Goal: Transaction & Acquisition: Purchase product/service

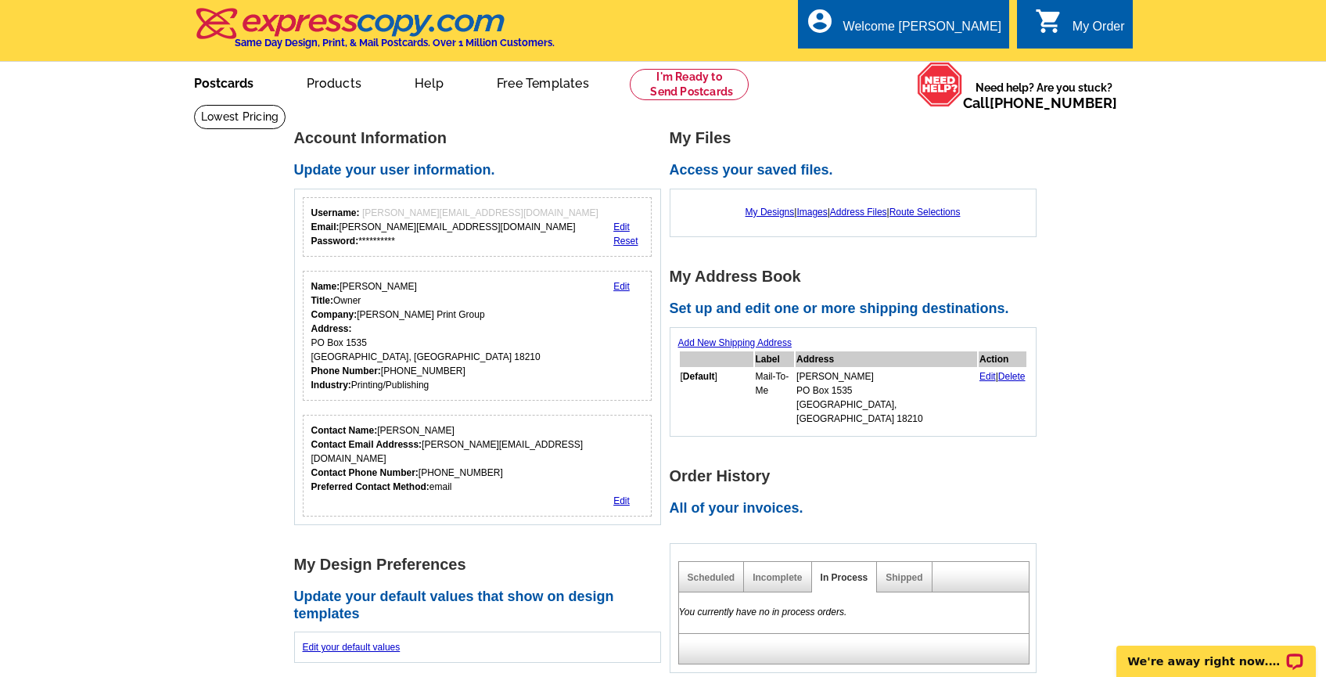
click at [225, 90] on link "Postcards" at bounding box center [224, 81] width 110 height 37
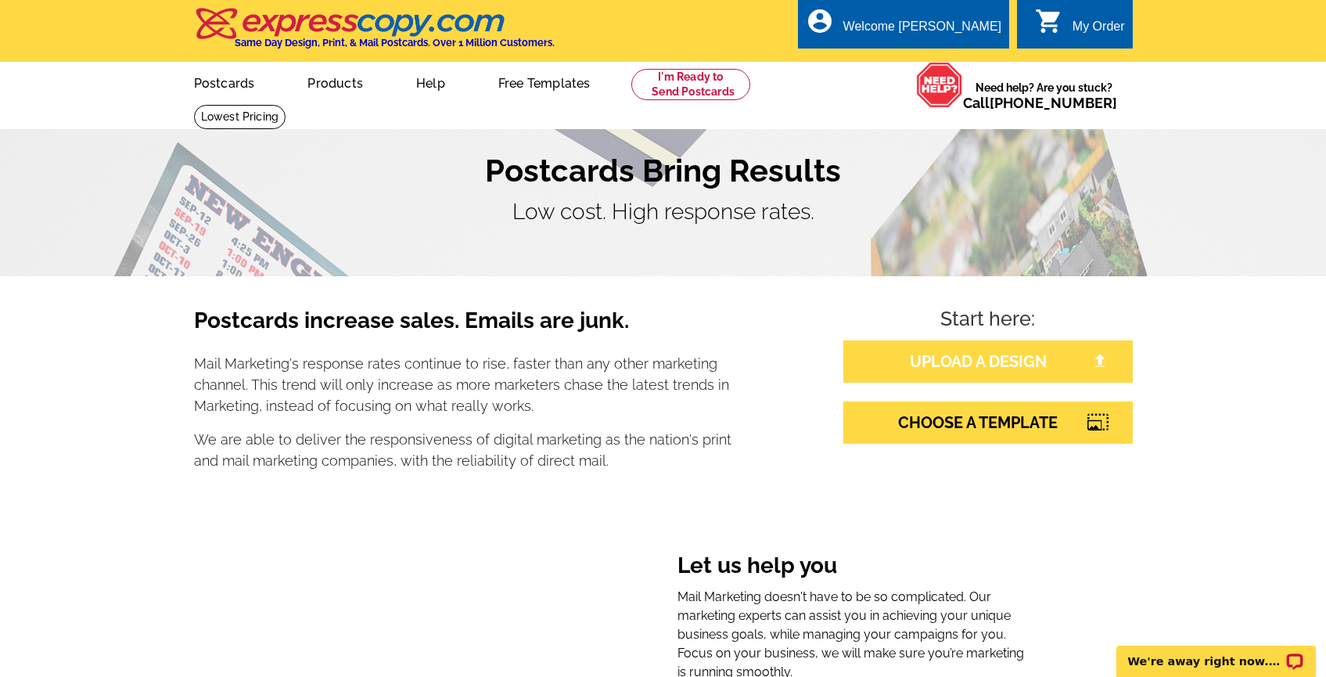
click at [995, 370] on link "UPLOAD A DESIGN" at bounding box center [989, 361] width 290 height 42
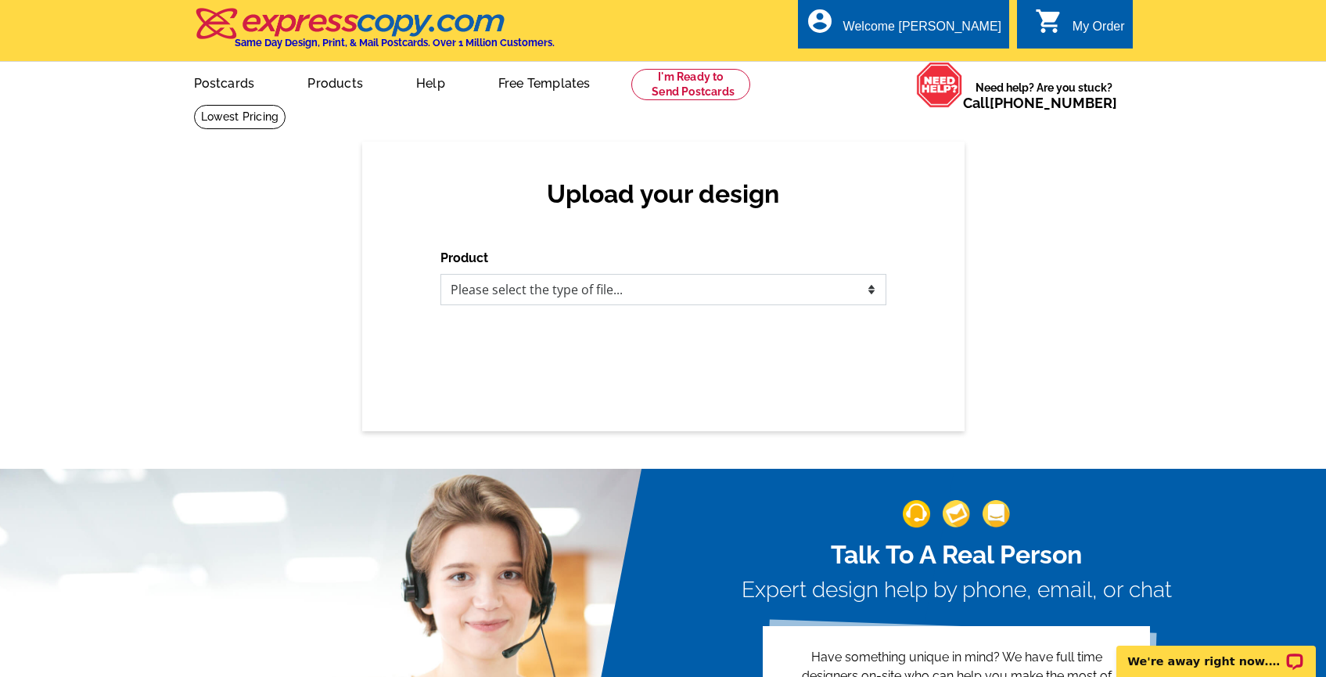
click at [687, 286] on select "Please select the type of file... Postcards Business Cards Letters and flyers G…" at bounding box center [664, 289] width 446 height 31
select select "1"
click at [441, 274] on select "Please select the type of file... Postcards Business Cards Letters and flyers G…" at bounding box center [664, 289] width 446 height 31
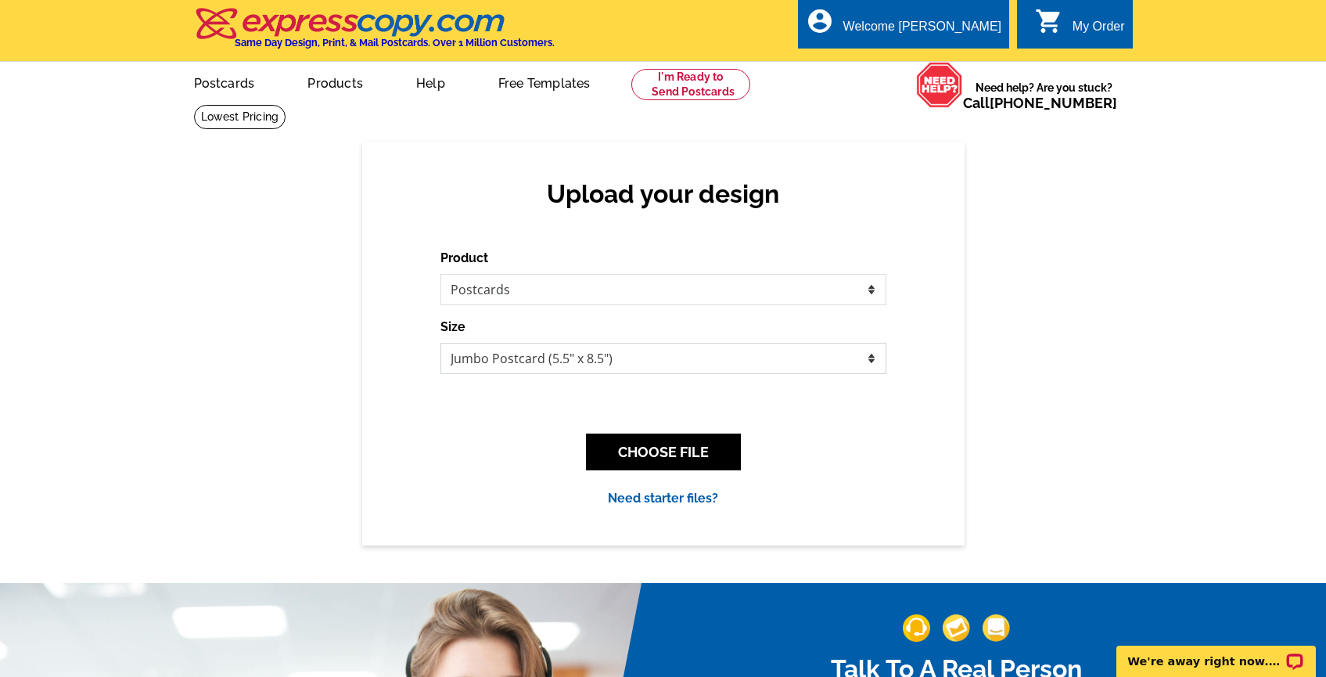
click at [678, 364] on select "Jumbo Postcard (5.5" x 8.5") Regular Postcard (4.25" x 5.6") Panoramic Postcard…" at bounding box center [664, 358] width 446 height 31
select select "1"
click at [441, 343] on select "Jumbo Postcard (5.5" x 8.5") Regular Postcard (4.25" x 5.6") Panoramic Postcard…" at bounding box center [664, 358] width 446 height 31
click at [673, 454] on button "CHOOSE FILE" at bounding box center [663, 452] width 155 height 37
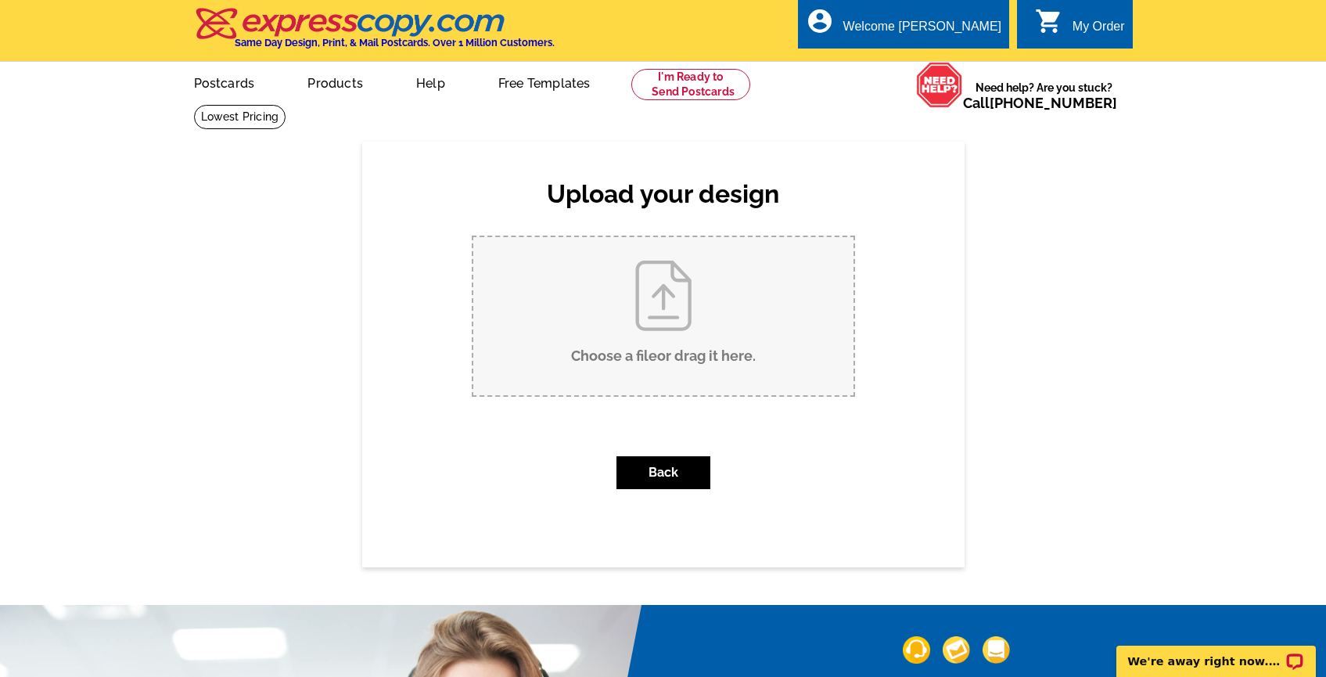
click at [678, 318] on input "Choose a file or drag it here ." at bounding box center [663, 316] width 380 height 158
type input "C:\fakepath\2024 Food Drive PC Front.pdf"
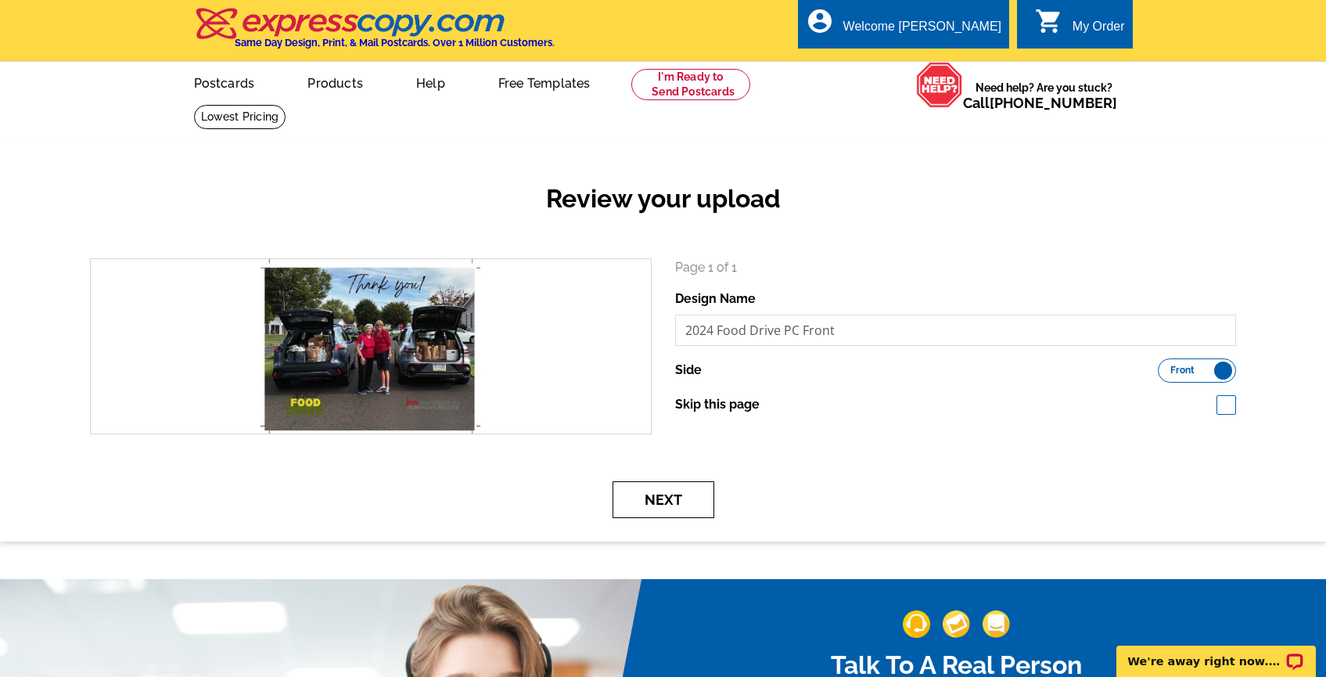
click at [671, 497] on button "Next" at bounding box center [664, 499] width 102 height 37
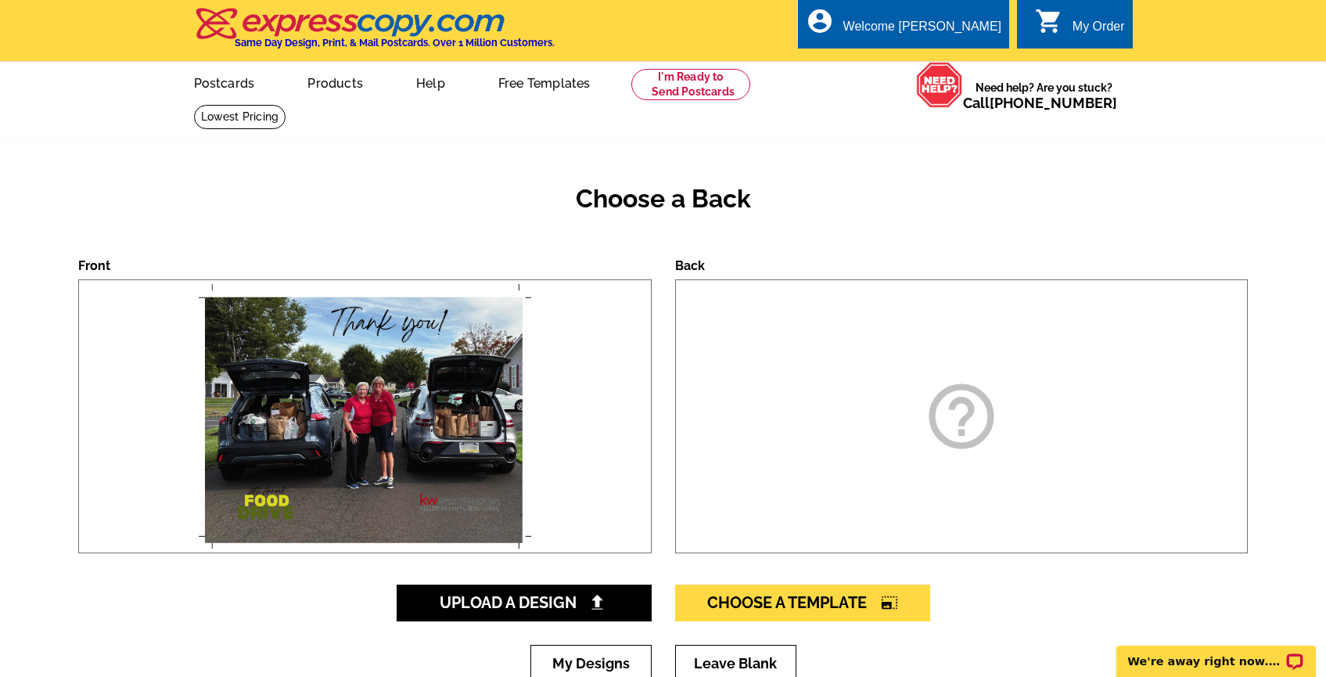
click at [961, 431] on icon "help_outline" at bounding box center [962, 416] width 78 height 78
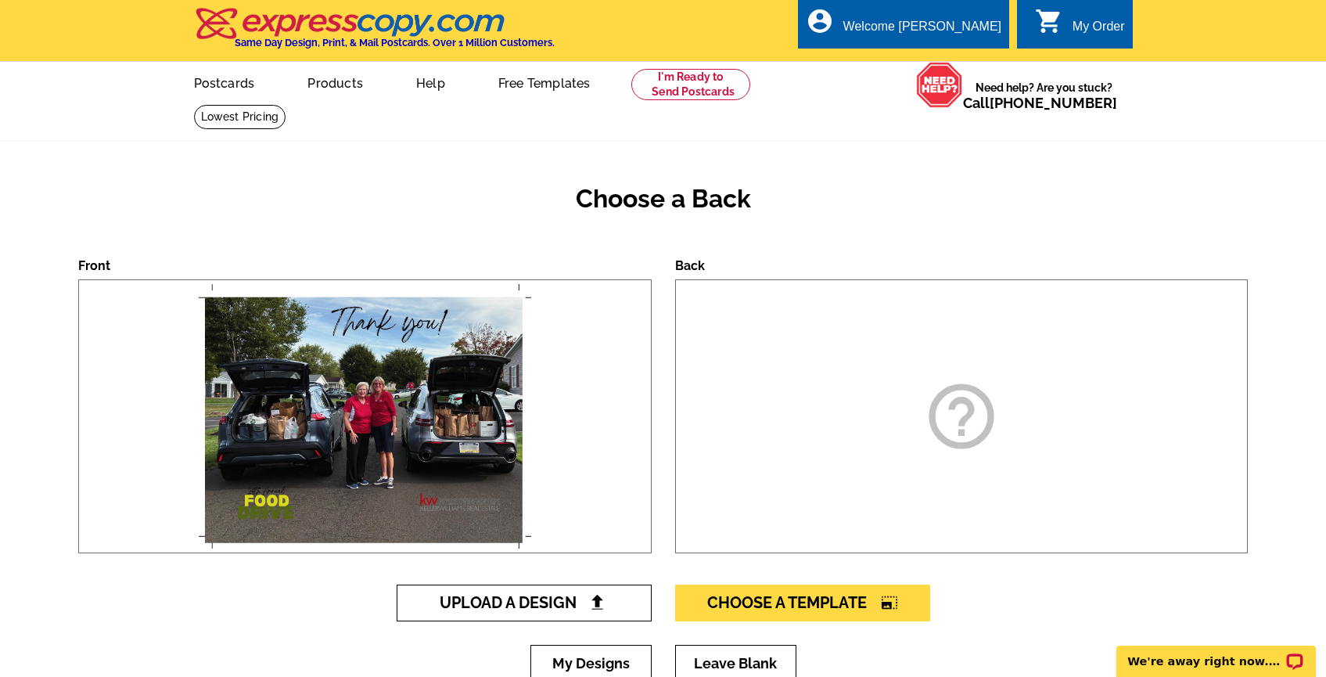
click at [561, 607] on span "Upload A Design" at bounding box center [524, 602] width 168 height 19
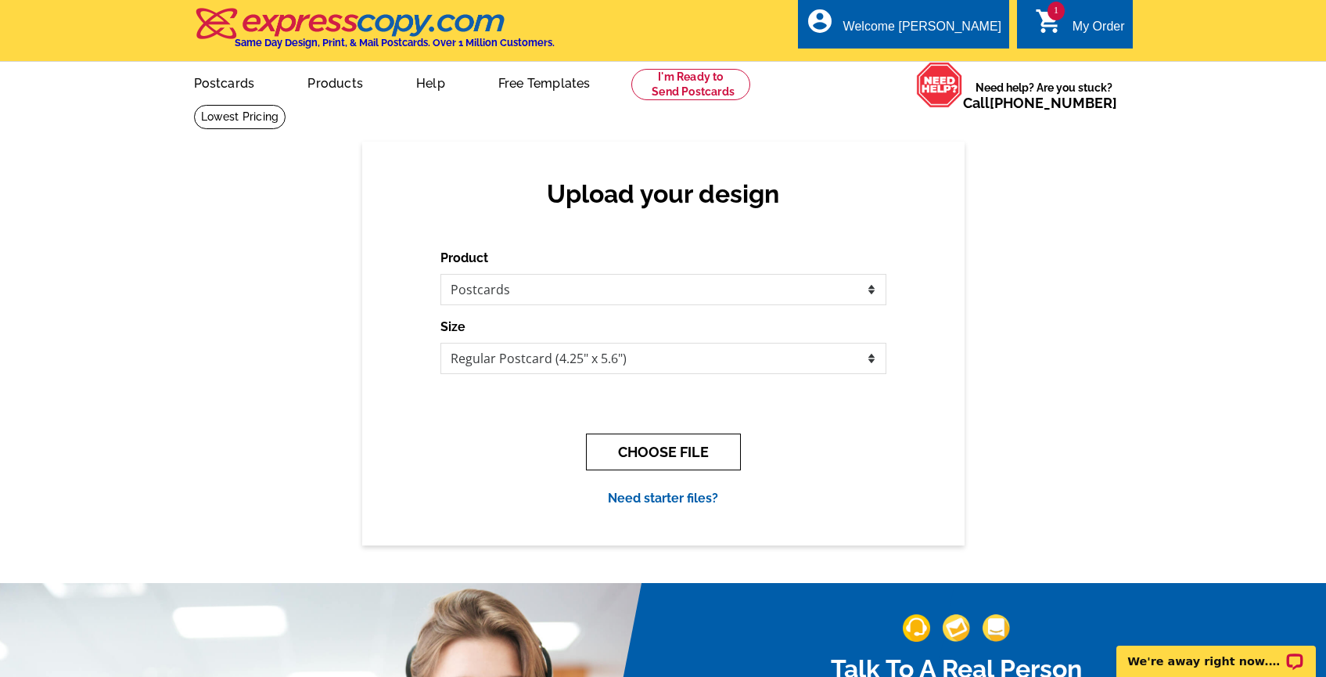
click at [656, 445] on button "CHOOSE FILE" at bounding box center [663, 452] width 155 height 37
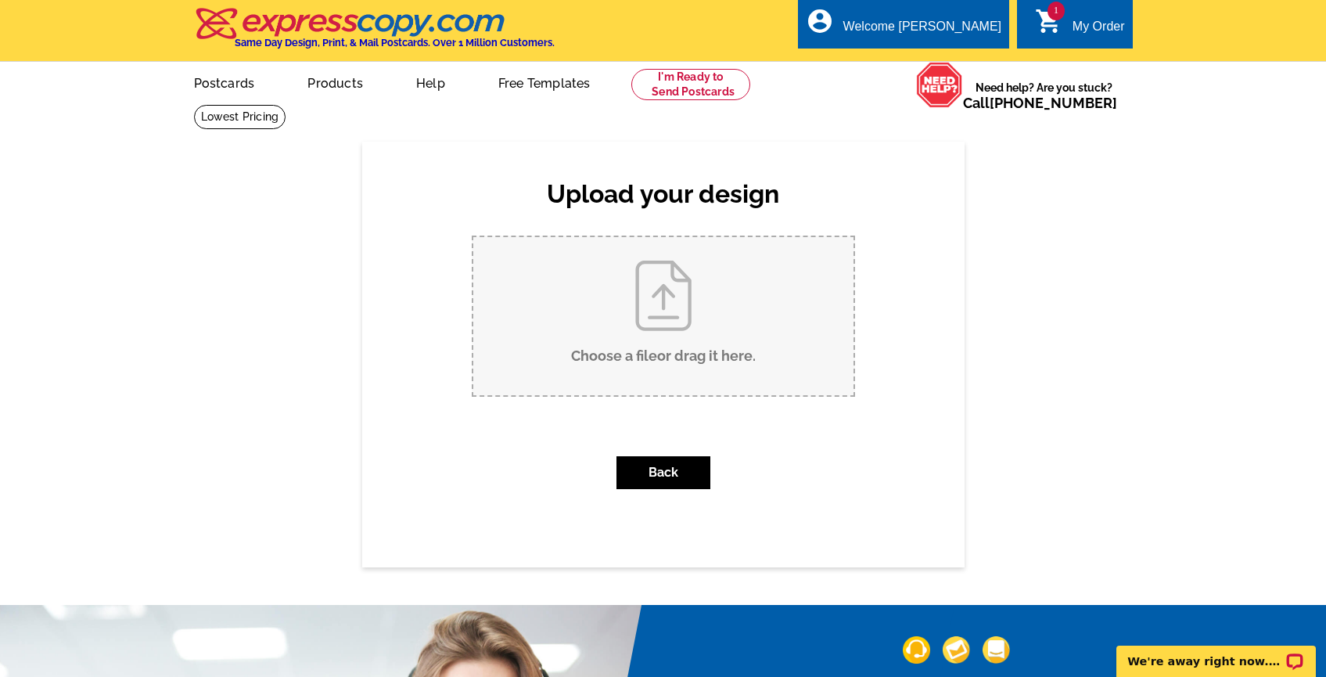
click at [617, 319] on input "Choose a file or drag it here ." at bounding box center [663, 316] width 380 height 158
type input "C:\fakepath\2024 Food Drive PC Back.pdf"
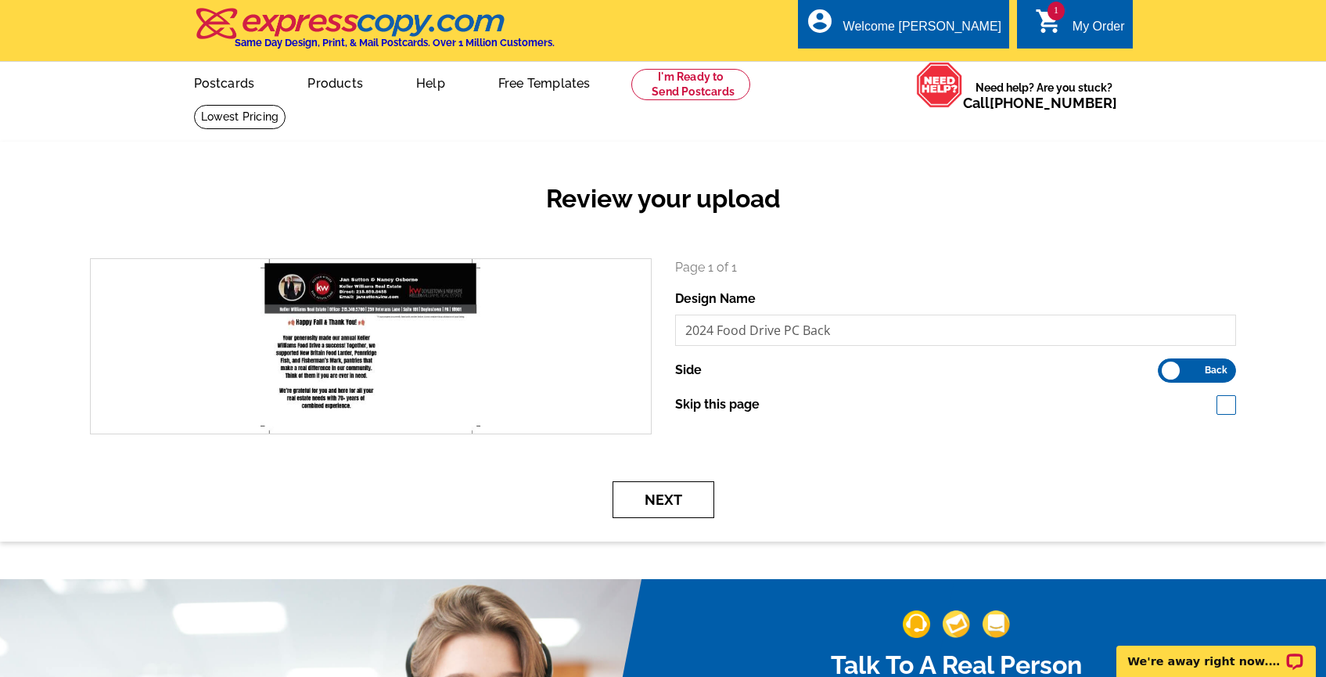
click at [685, 504] on button "Next" at bounding box center [664, 499] width 102 height 37
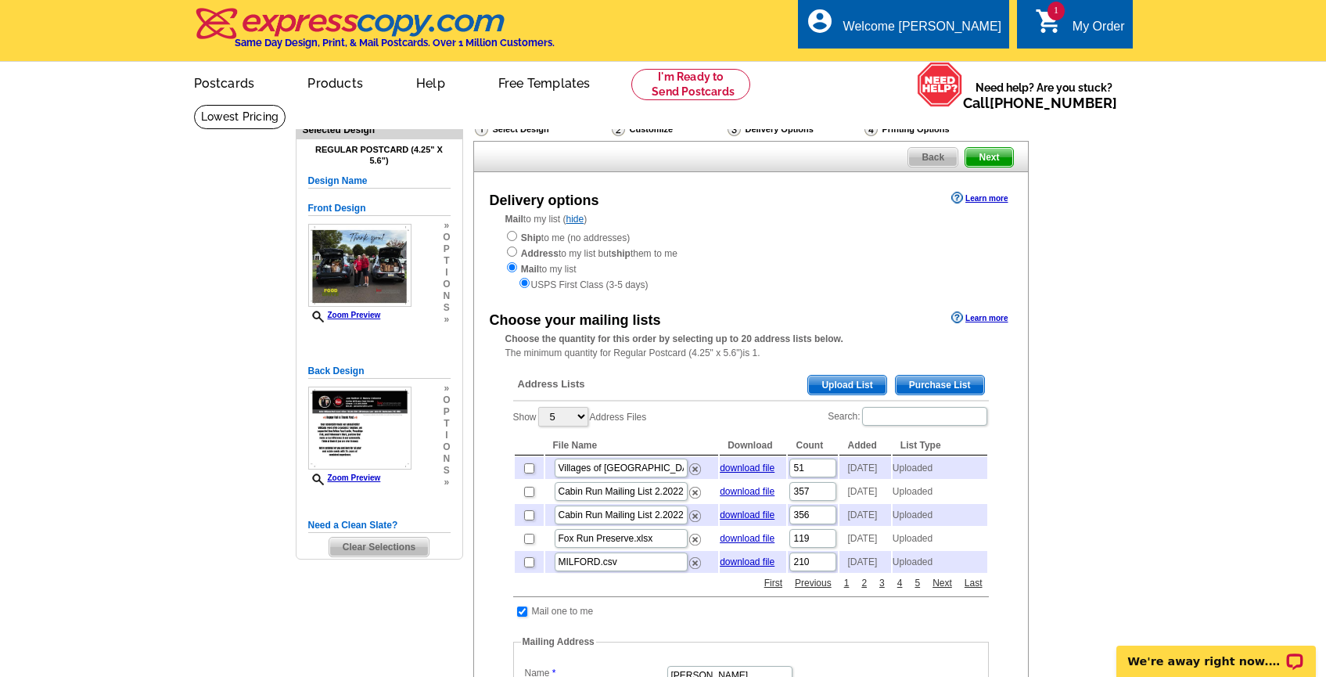
click at [848, 383] on span "Upload List" at bounding box center [846, 385] width 77 height 19
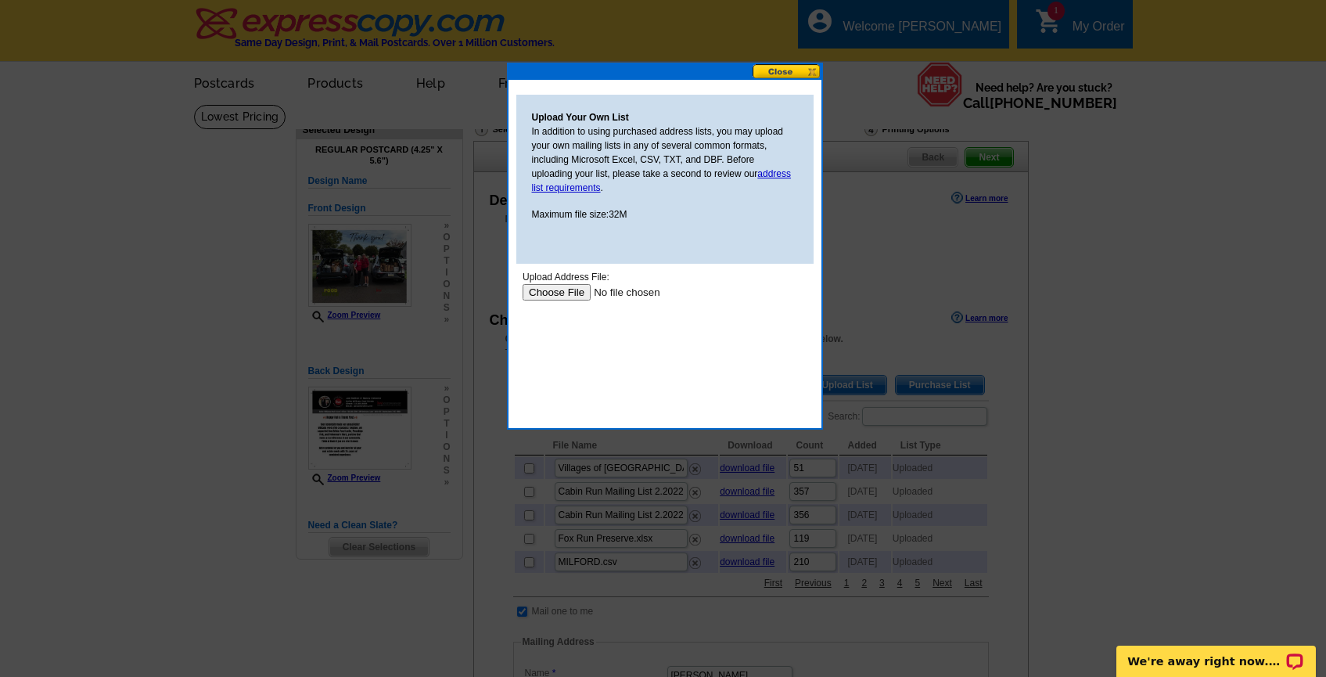
click at [566, 292] on input "file" at bounding box center [621, 292] width 198 height 16
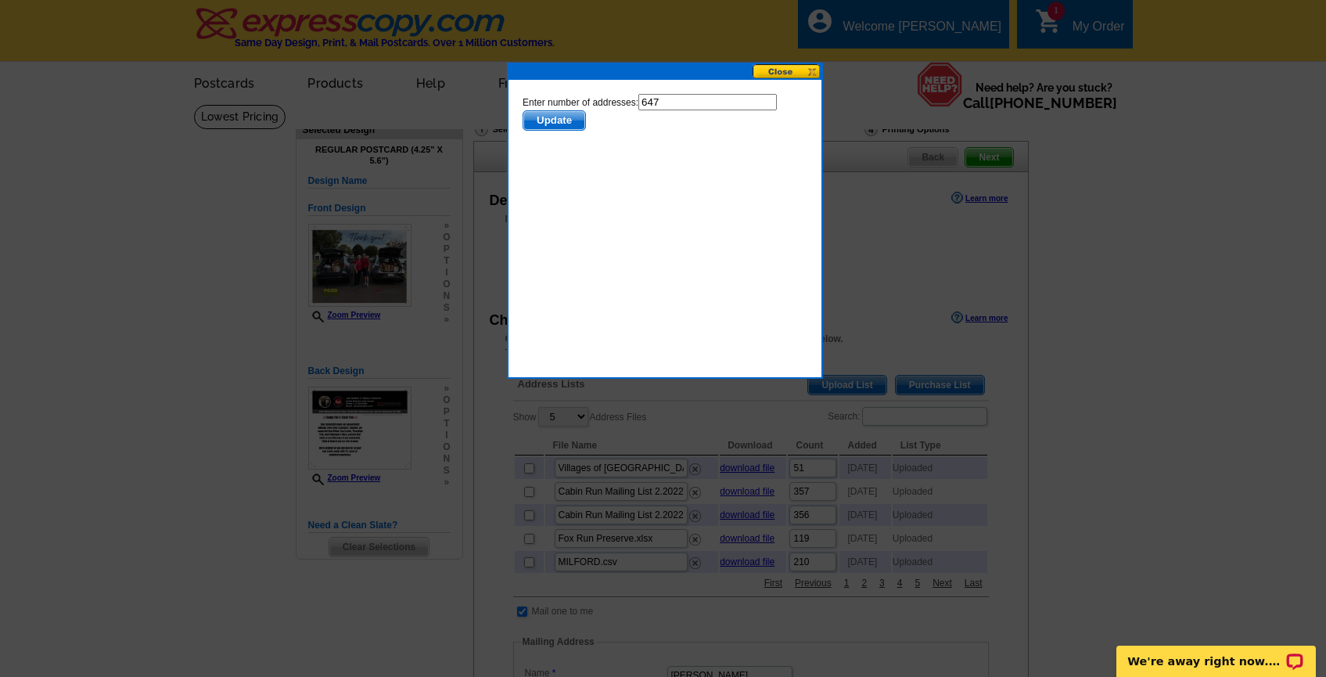
click at [546, 125] on span "Update" at bounding box center [554, 120] width 62 height 19
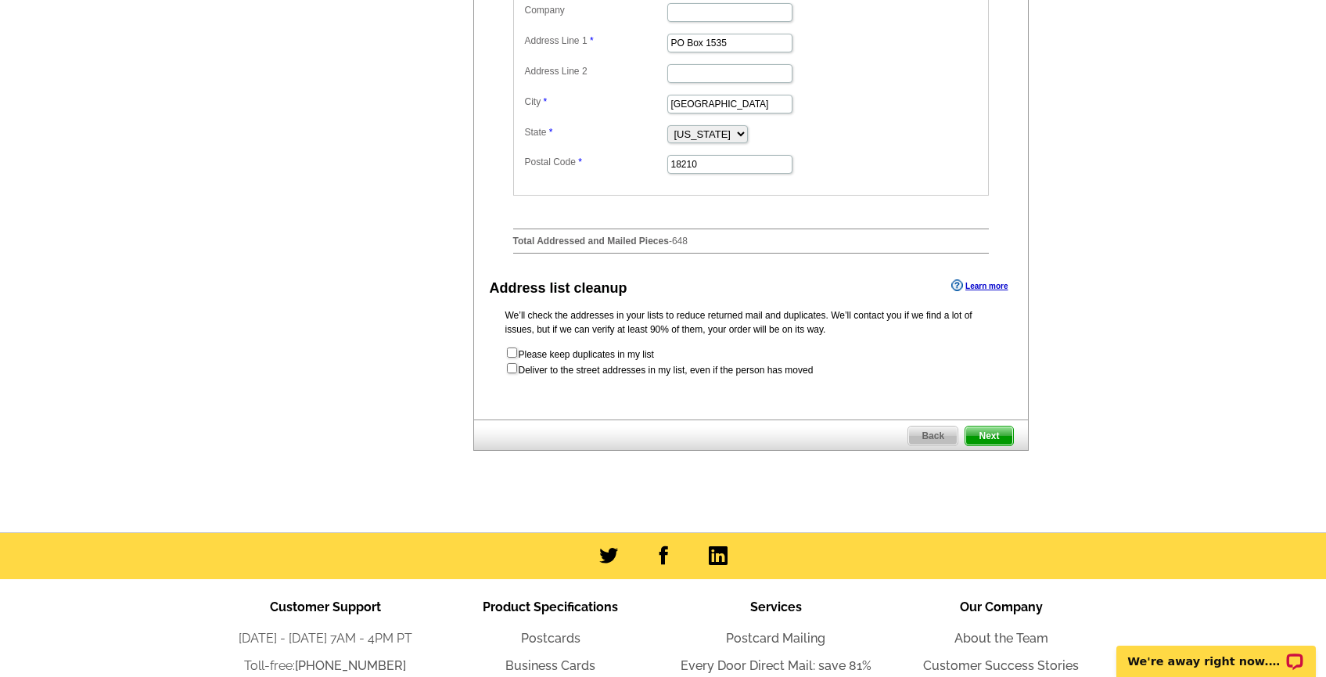
scroll to position [699, 0]
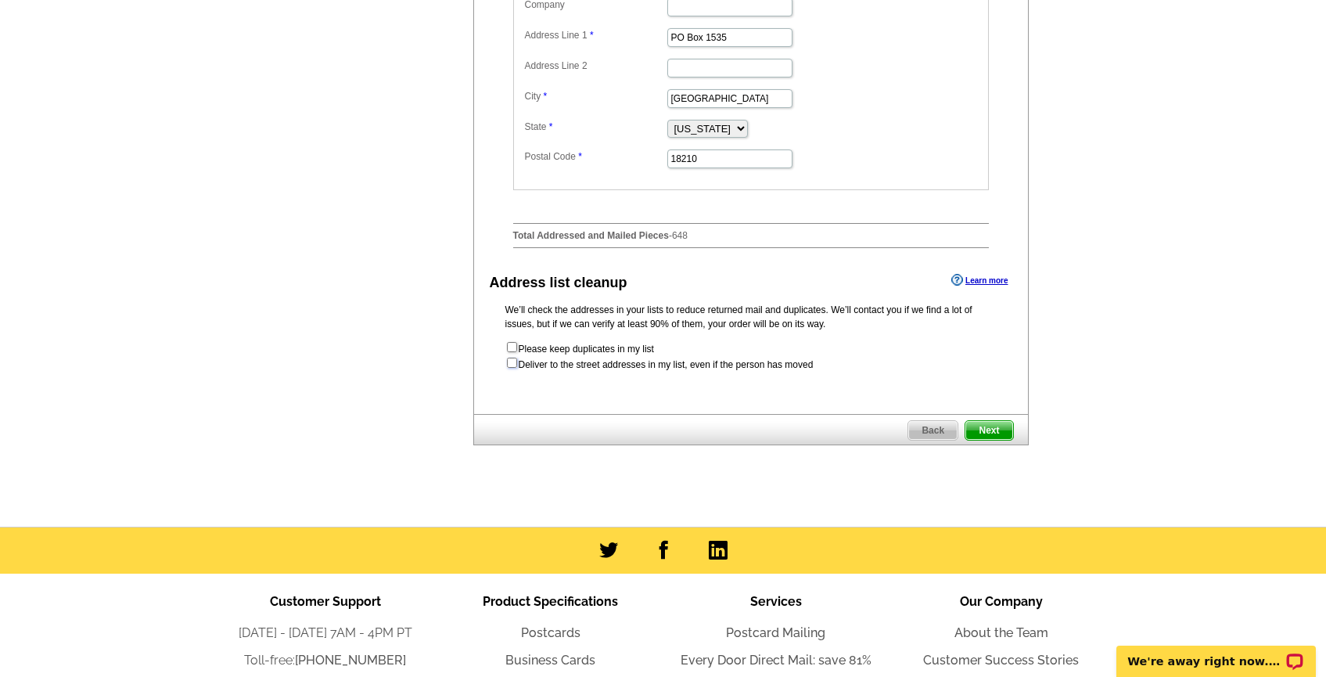
click at [511, 368] on input "checkbox" at bounding box center [512, 363] width 10 height 10
checkbox input "true"
radio input "true"
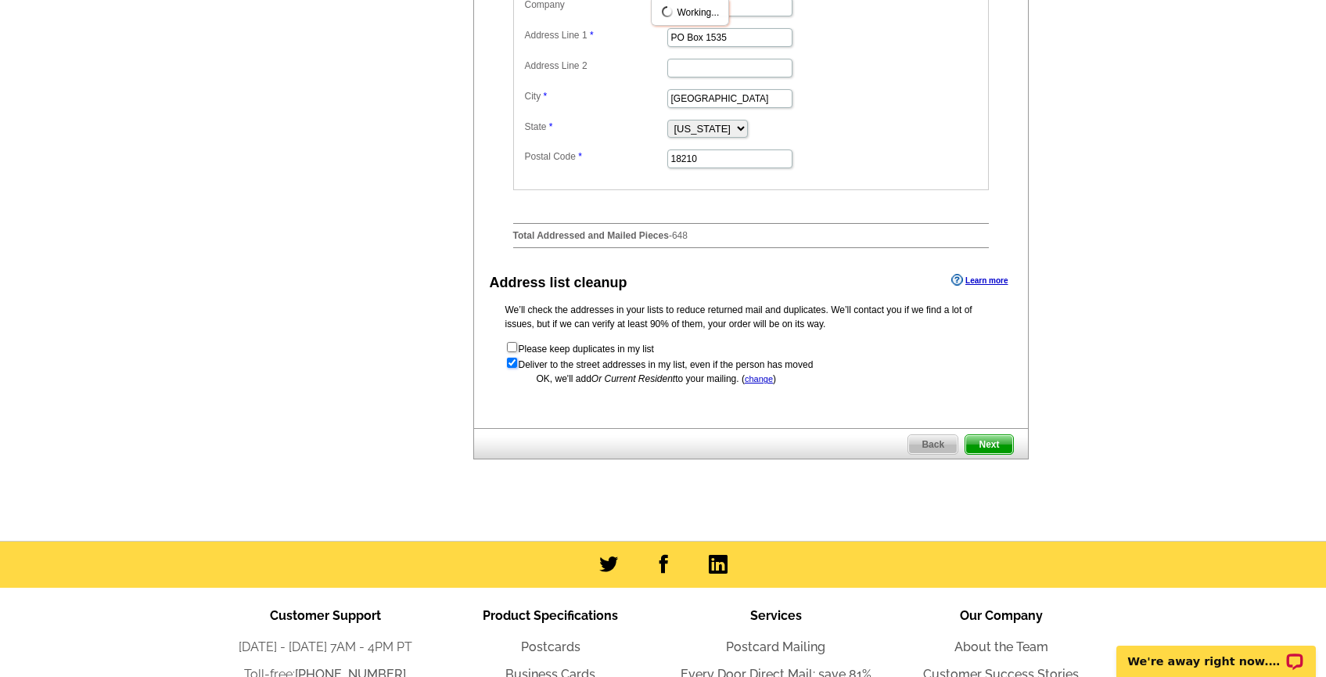
scroll to position [0, 0]
click at [984, 454] on span "Next" at bounding box center [989, 444] width 47 height 19
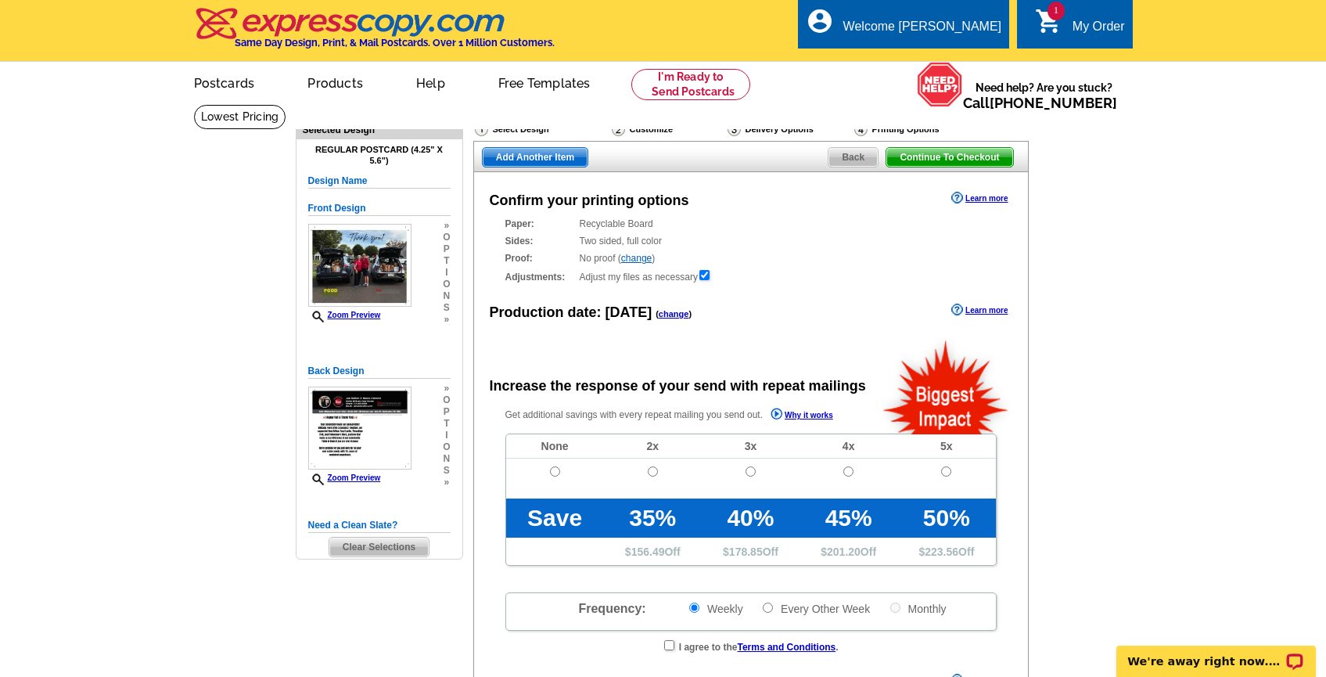
radio input "false"
click at [554, 474] on input "radio" at bounding box center [555, 471] width 10 height 10
radio input "true"
click at [634, 256] on link "change" at bounding box center [636, 258] width 31 height 11
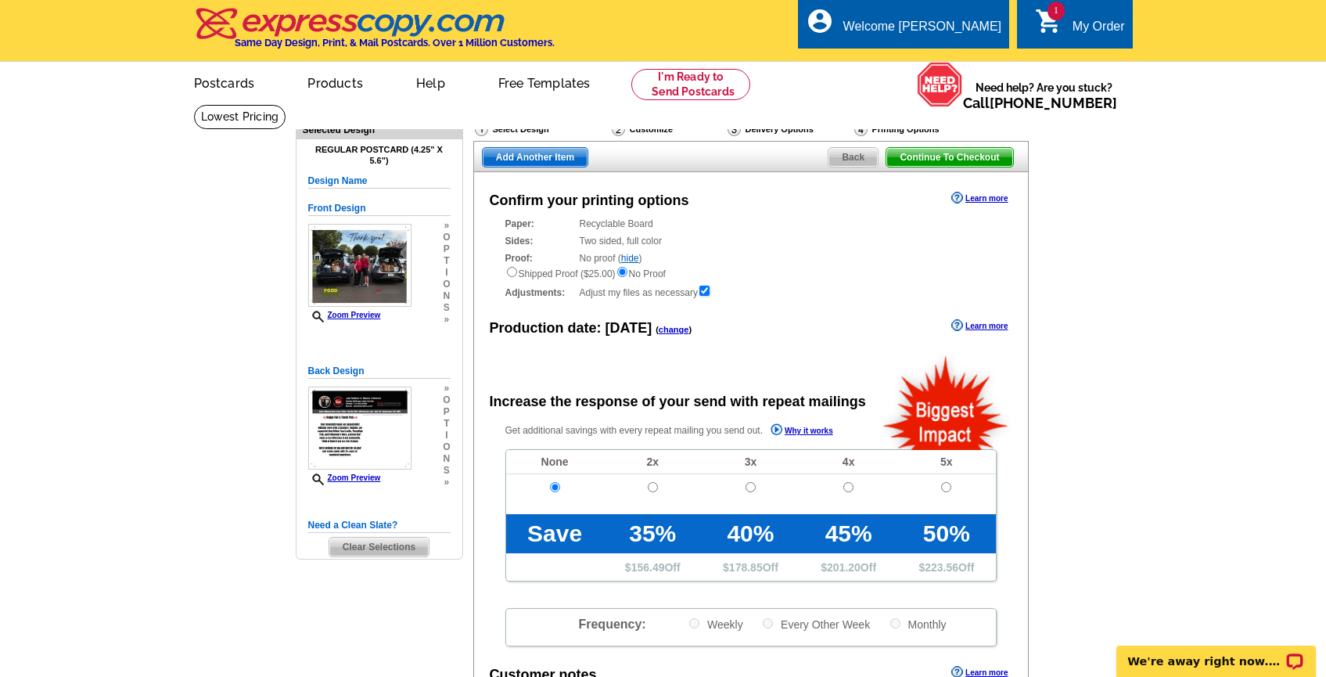
click at [380, 550] on span "Clear Selections" at bounding box center [378, 547] width 99 height 19
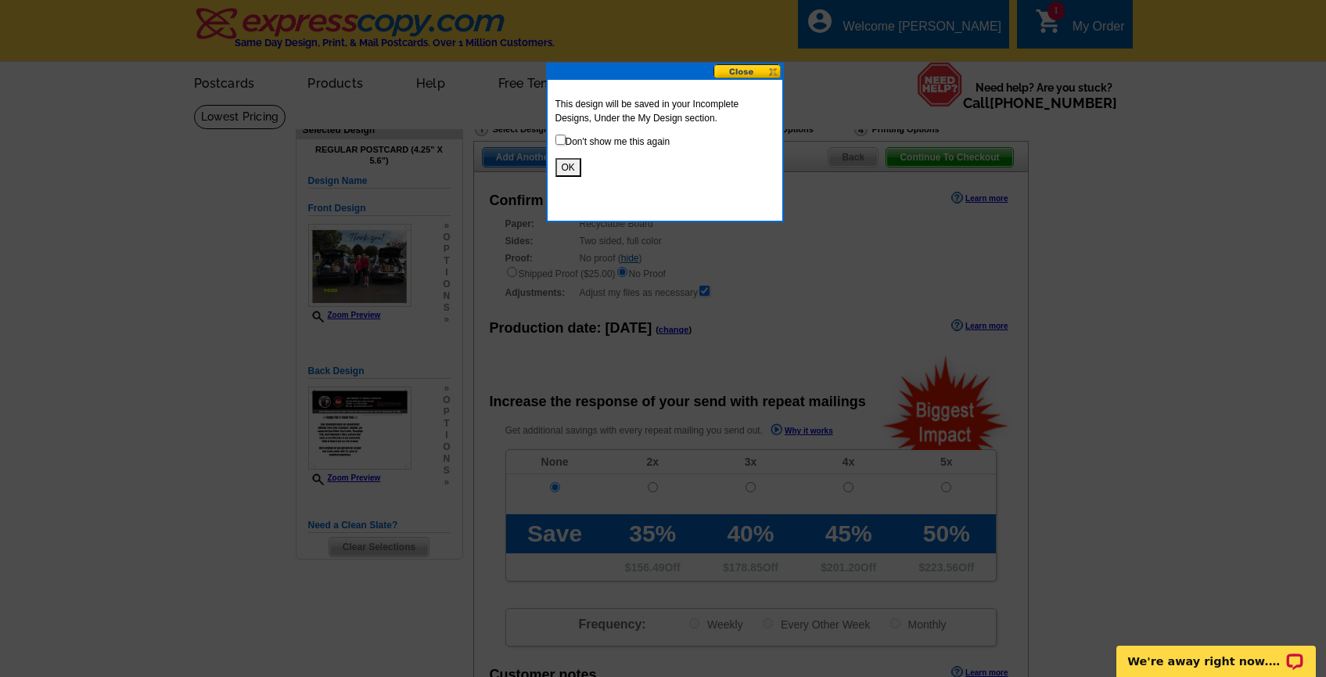
click at [570, 166] on button "OK" at bounding box center [569, 167] width 26 height 19
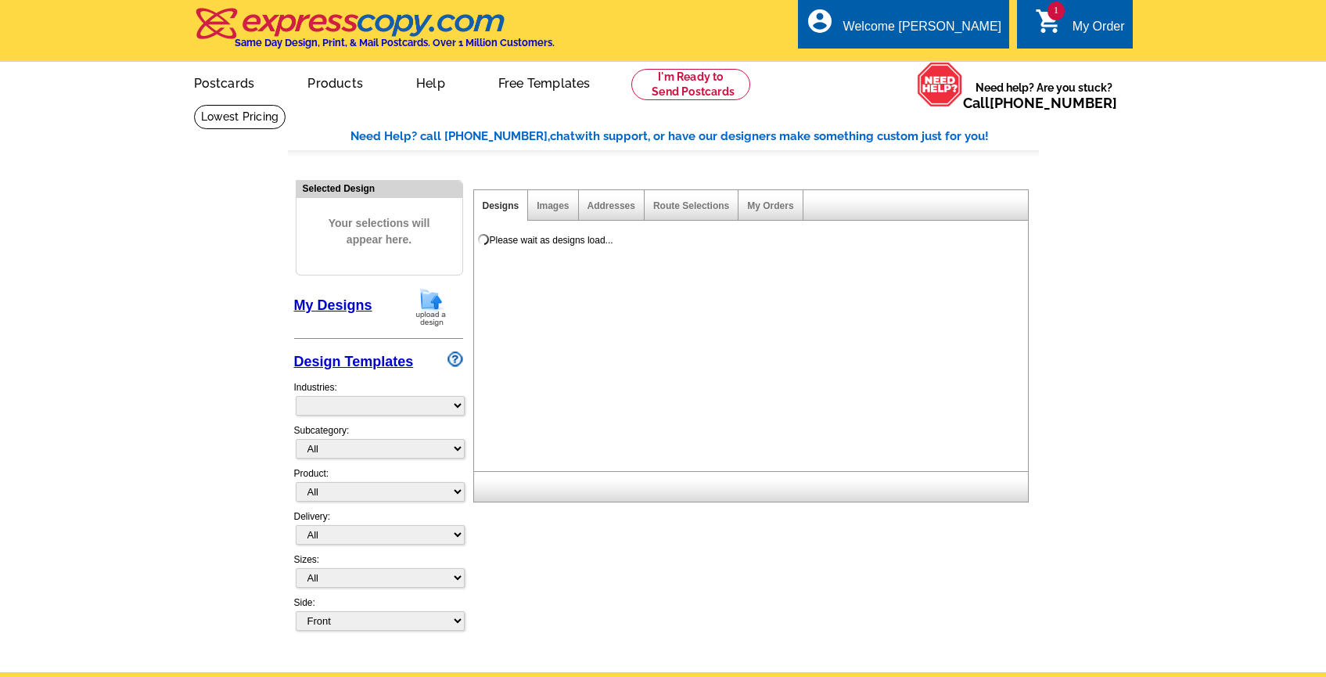
select select "785"
